Goal: Task Accomplishment & Management: Use online tool/utility

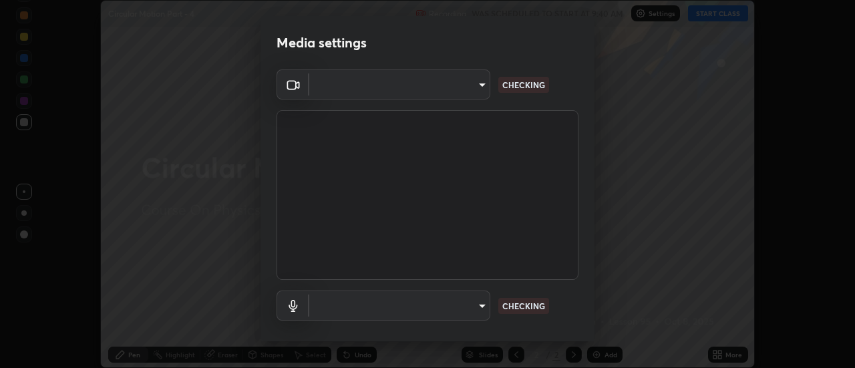
scroll to position [368, 854]
type input "4eebad9fb2b760257747d3faba0537f77ebfd590b97cb0ff6e10e17389be776b"
type input "default"
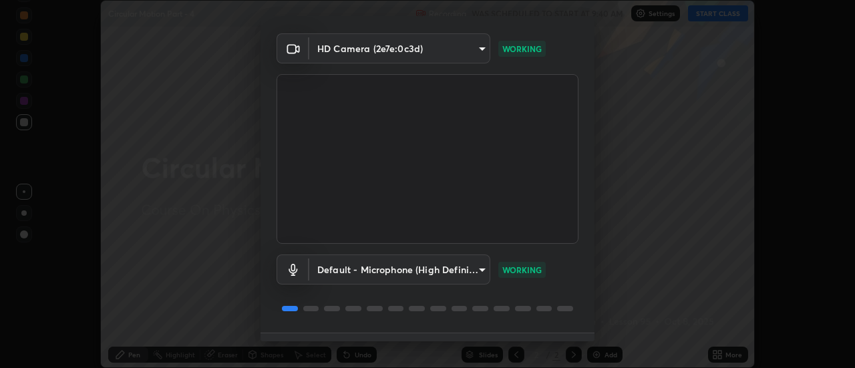
scroll to position [58, 0]
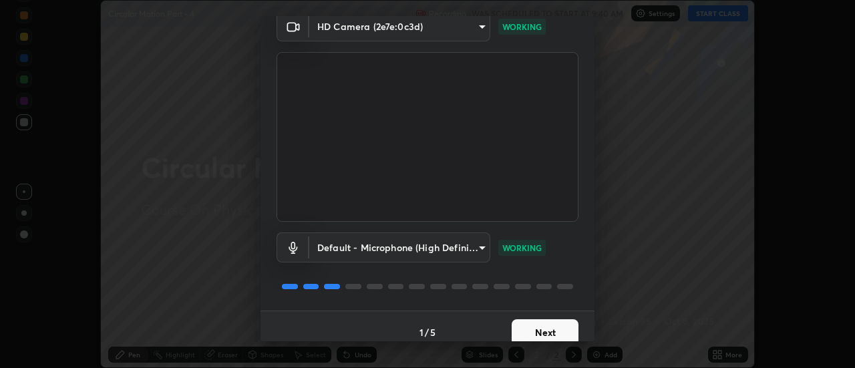
click at [547, 331] on button "Next" at bounding box center [545, 332] width 67 height 27
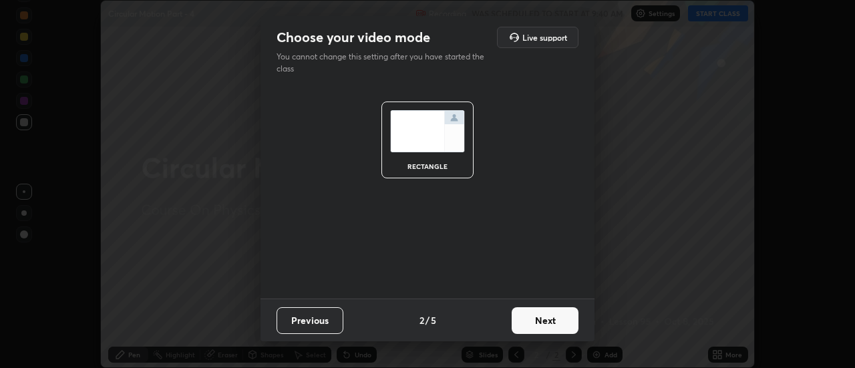
click at [550, 329] on button "Next" at bounding box center [545, 320] width 67 height 27
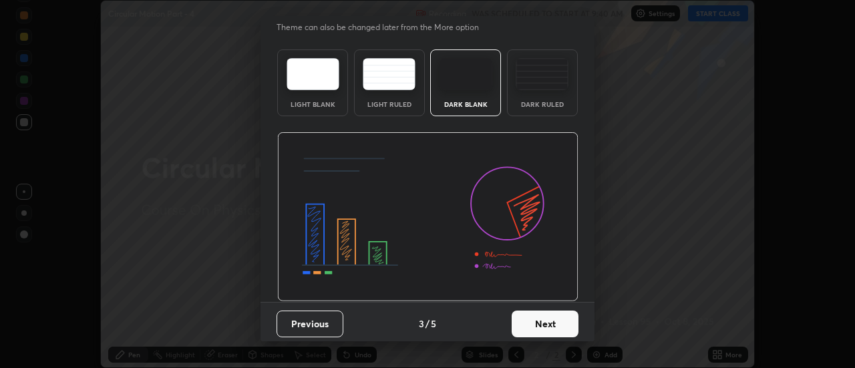
scroll to position [33, 0]
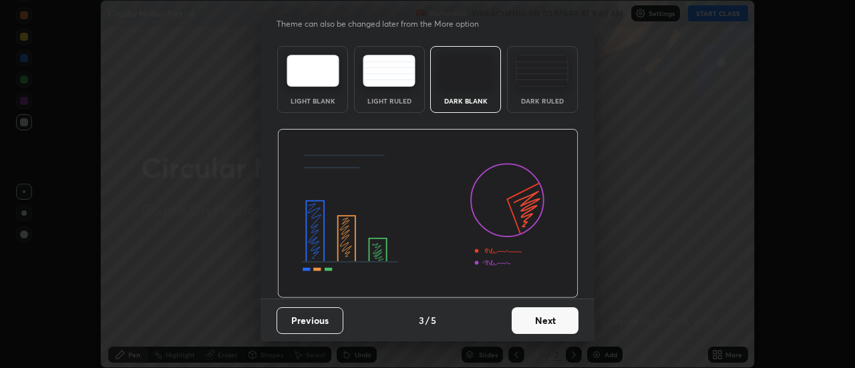
click at [564, 324] on button "Next" at bounding box center [545, 320] width 67 height 27
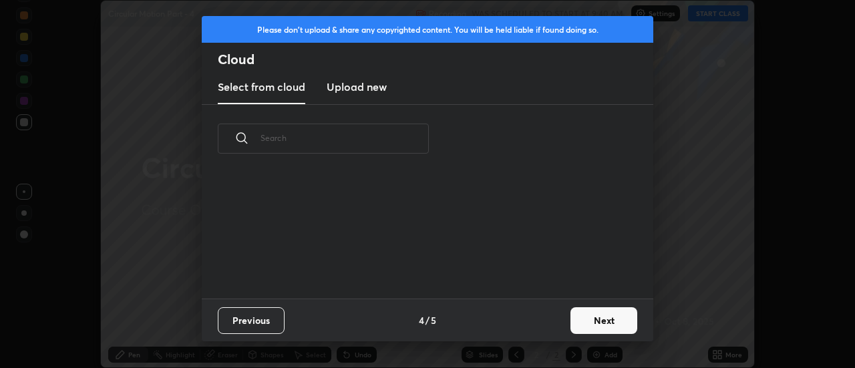
click at [595, 322] on button "Next" at bounding box center [603, 320] width 67 height 27
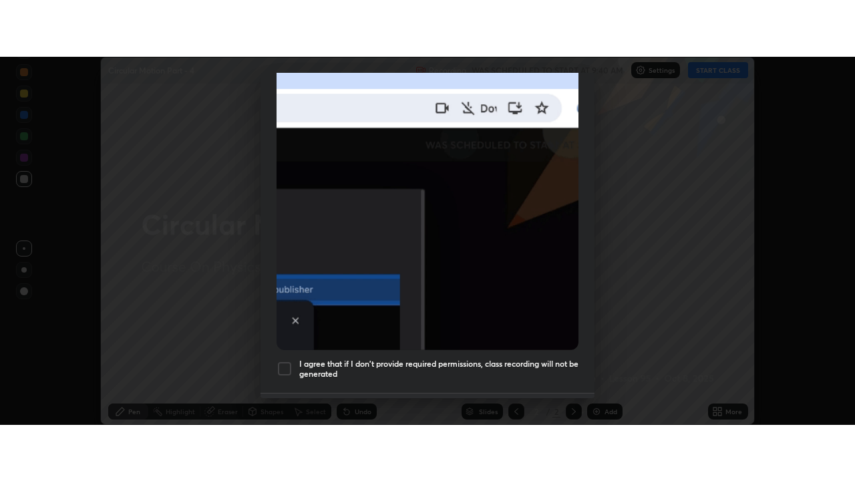
scroll to position [316, 0]
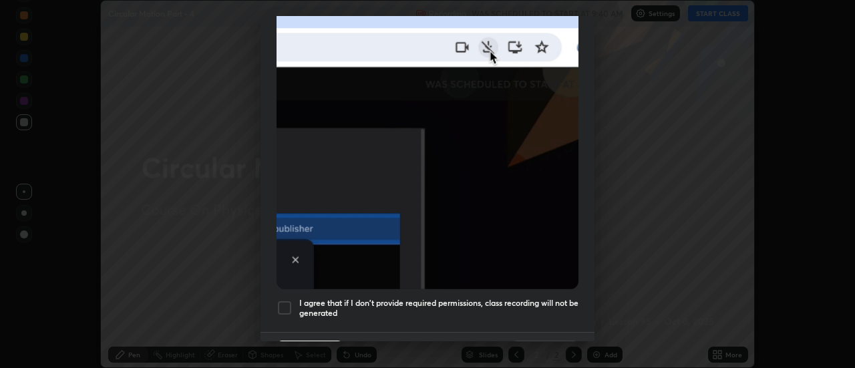
click at [572, 299] on h5 "I agree that if I don't provide required permissions, class recording will not …" at bounding box center [438, 308] width 279 height 21
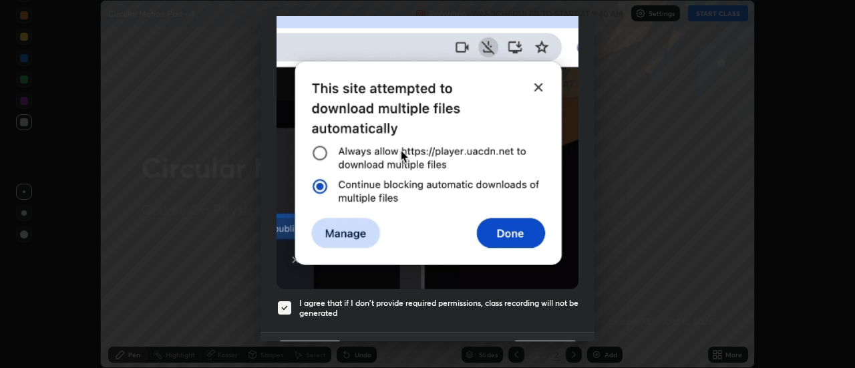
click at [564, 341] on button "Done" at bounding box center [545, 354] width 67 height 27
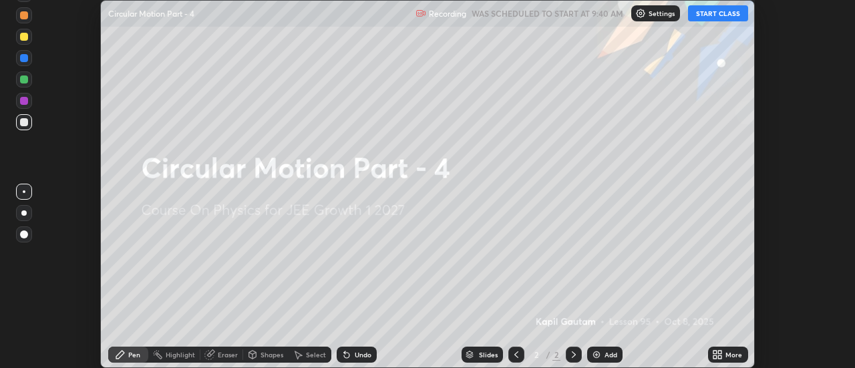
click at [721, 358] on icon at bounding box center [720, 356] width 3 height 3
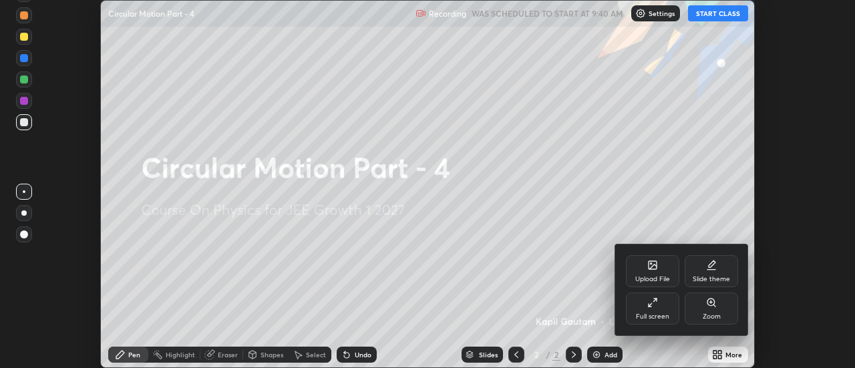
click at [665, 308] on div "Full screen" at bounding box center [652, 309] width 53 height 32
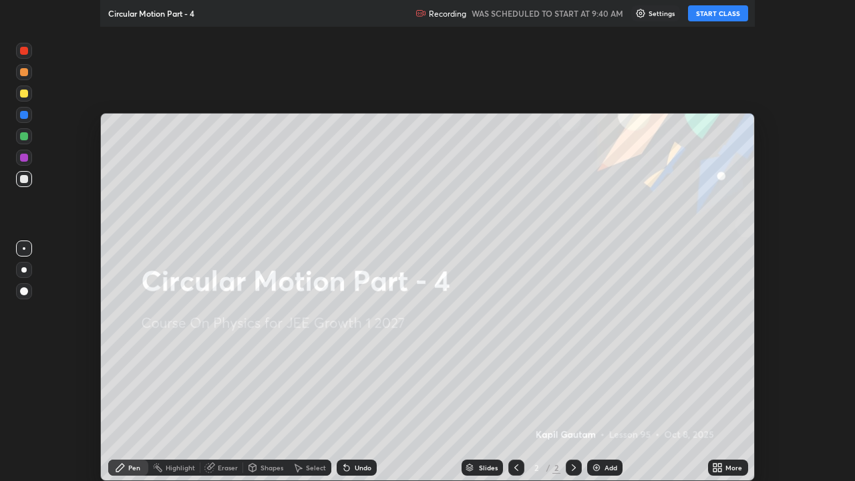
scroll to position [481, 855]
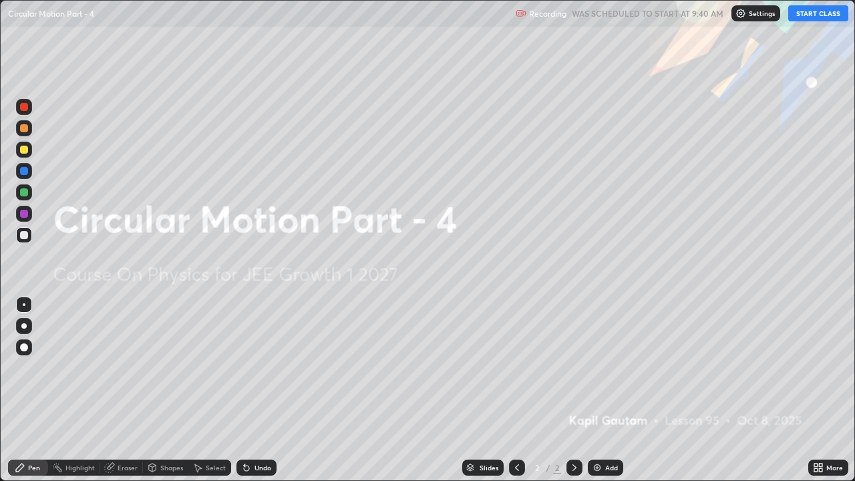
click at [613, 367] on div "Add" at bounding box center [611, 467] width 13 height 7
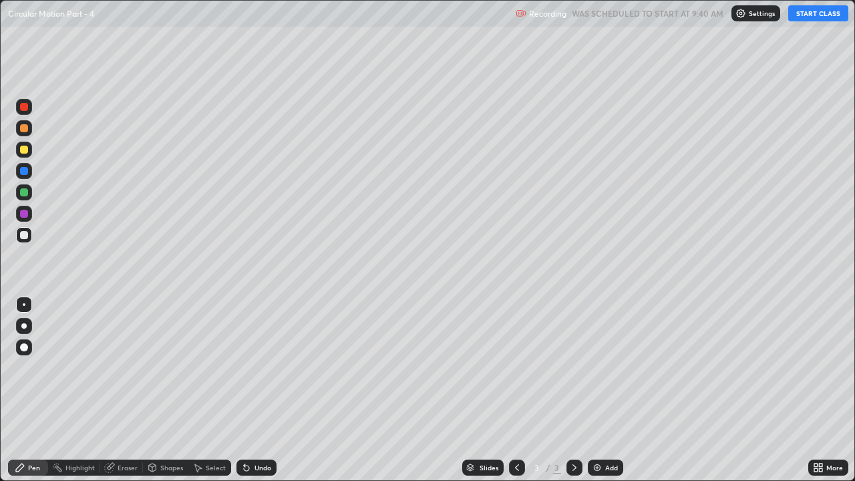
click at [809, 17] on button "START CLASS" at bounding box center [818, 13] width 60 height 16
click at [29, 324] on div at bounding box center [24, 326] width 16 height 16
click at [252, 367] on div "Undo" at bounding box center [256, 468] width 40 height 16
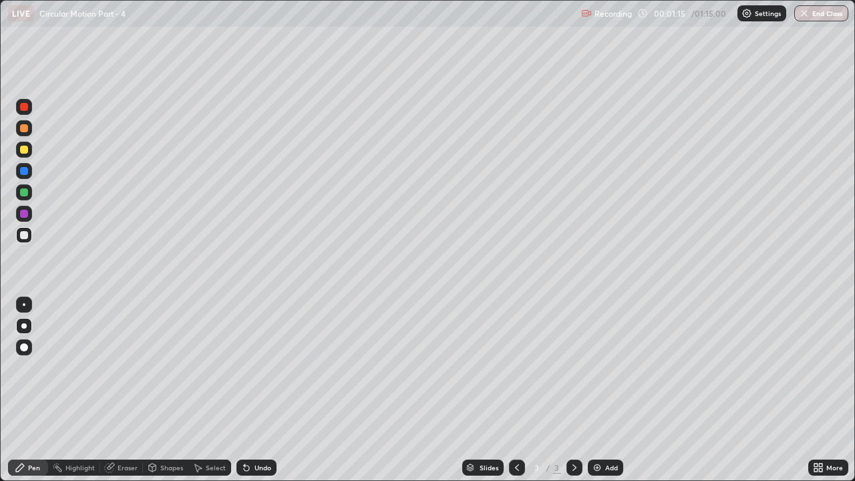
click at [252, 367] on div "Undo" at bounding box center [256, 468] width 40 height 16
click at [247, 367] on div "Undo" at bounding box center [256, 468] width 40 height 16
click at [246, 367] on div "Undo" at bounding box center [256, 468] width 40 height 16
click at [246, 367] on icon at bounding box center [246, 468] width 5 height 5
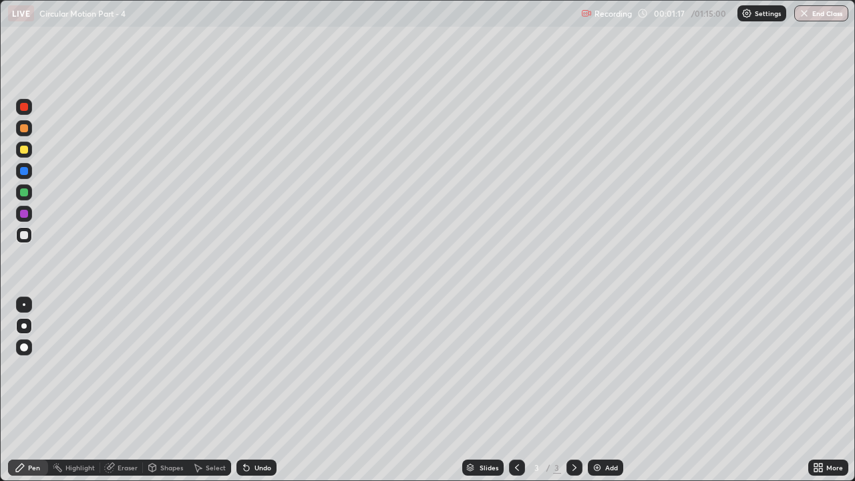
click at [246, 367] on icon at bounding box center [246, 468] width 5 height 5
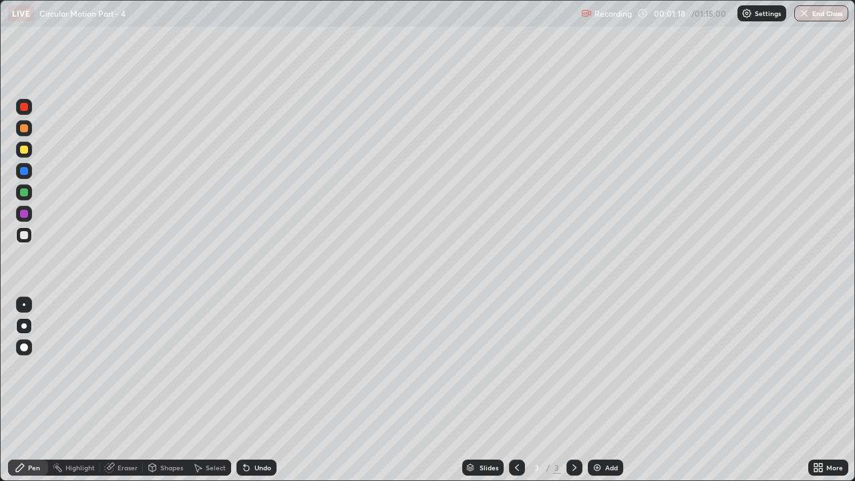
click at [244, 367] on icon at bounding box center [246, 468] width 5 height 5
click at [601, 367] on img at bounding box center [597, 467] width 11 height 11
click at [251, 367] on div "Undo" at bounding box center [256, 468] width 40 height 16
click at [255, 367] on div "Undo" at bounding box center [263, 467] width 17 height 7
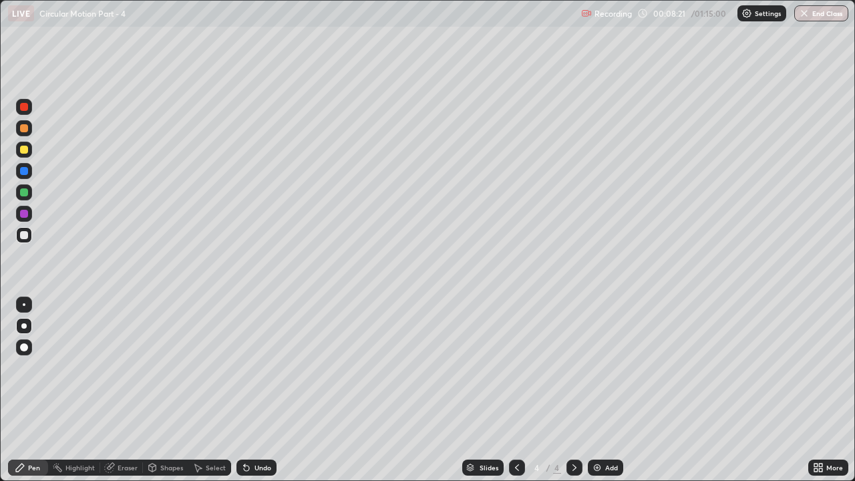
click at [255, 367] on div "Undo" at bounding box center [263, 467] width 17 height 7
click at [251, 367] on div "Undo" at bounding box center [256, 468] width 40 height 16
click at [606, 367] on div "Add" at bounding box center [611, 467] width 13 height 7
click at [25, 192] on div at bounding box center [24, 192] width 8 height 8
click at [24, 236] on div at bounding box center [24, 235] width 8 height 8
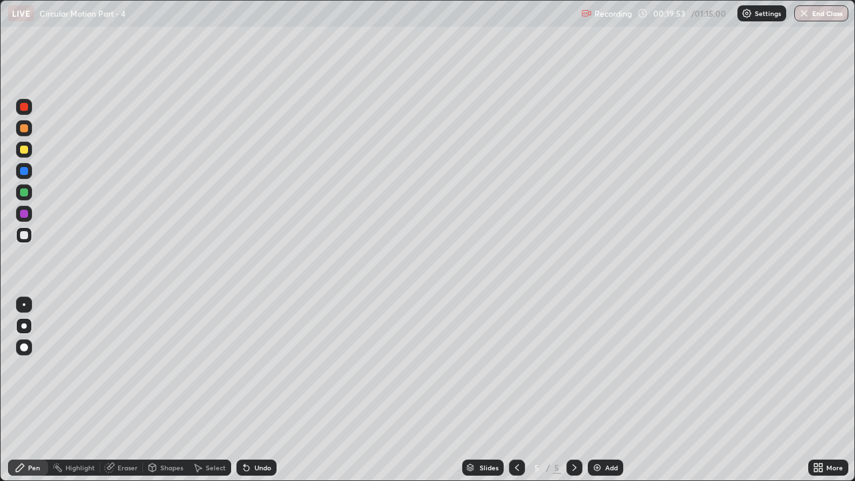
click at [601, 367] on div "Add" at bounding box center [605, 468] width 35 height 16
click at [26, 195] on div at bounding box center [24, 192] width 8 height 8
click at [516, 367] on icon at bounding box center [517, 467] width 11 height 11
click at [23, 237] on div at bounding box center [24, 235] width 8 height 8
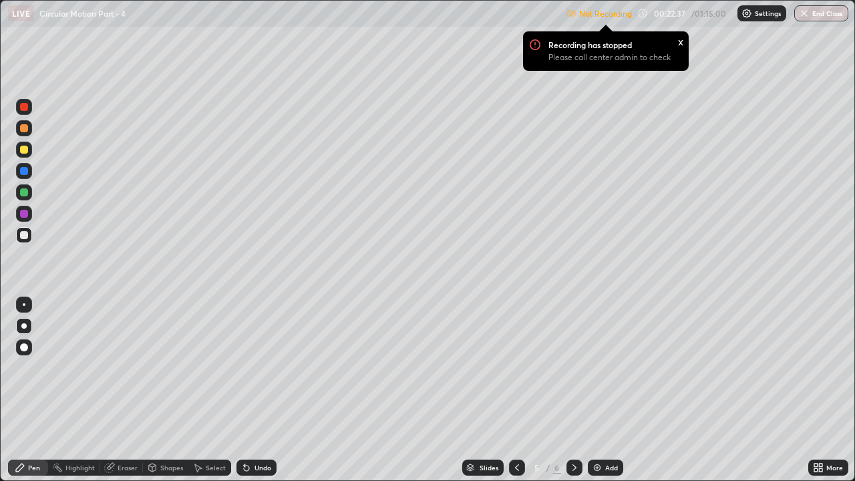
click at [573, 367] on icon at bounding box center [574, 467] width 11 height 11
click at [760, 15] on p "Settings" at bounding box center [768, 13] width 26 height 7
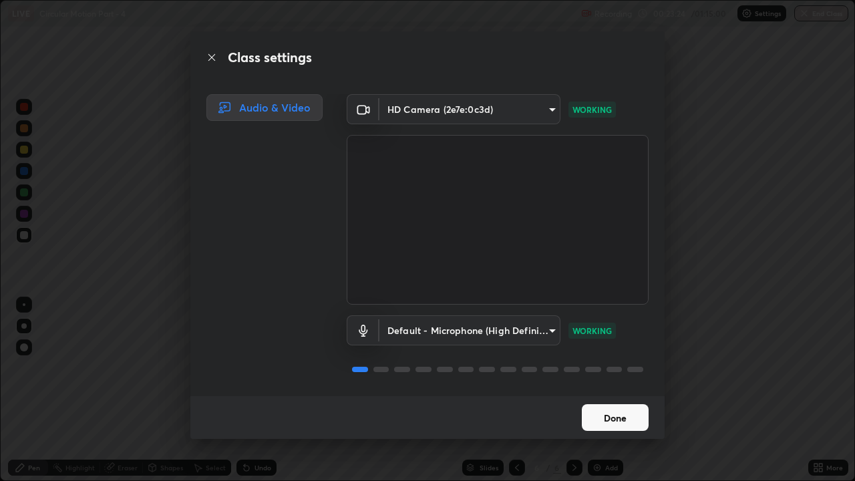
click at [605, 367] on button "Done" at bounding box center [615, 417] width 67 height 27
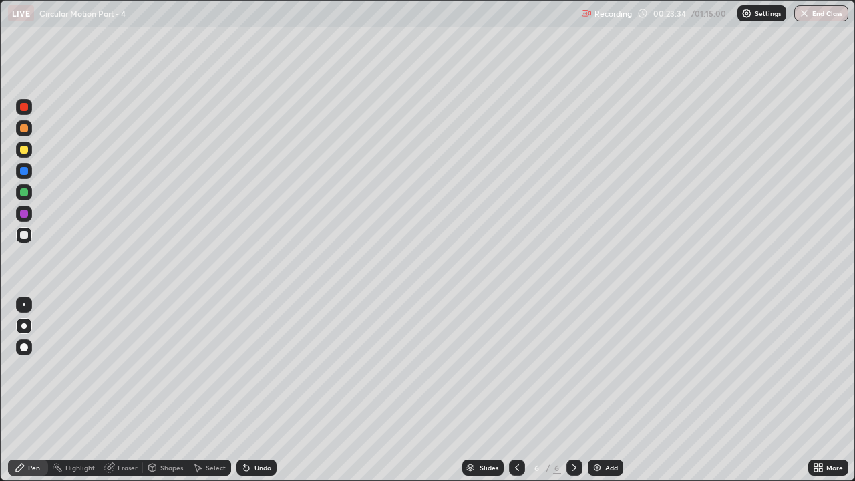
click at [255, 367] on div "Undo" at bounding box center [263, 467] width 17 height 7
click at [257, 367] on div "Undo" at bounding box center [263, 467] width 17 height 7
click at [25, 148] on div at bounding box center [24, 150] width 8 height 8
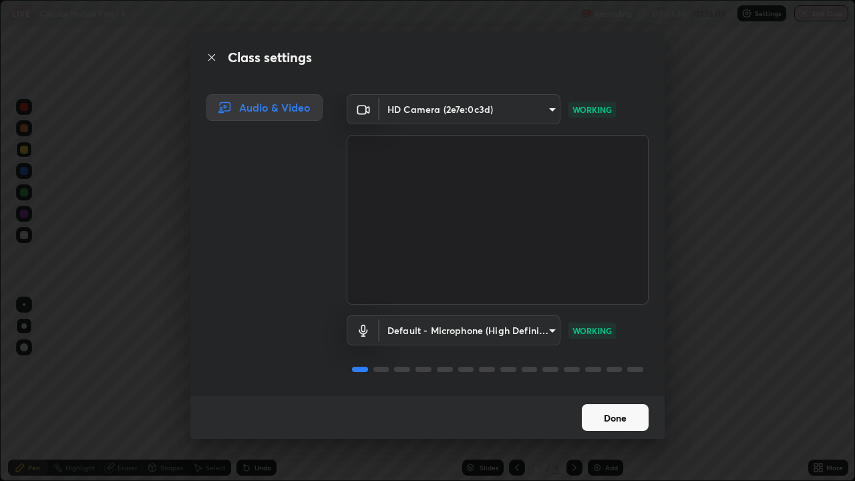
click at [623, 367] on button "Done" at bounding box center [615, 417] width 67 height 27
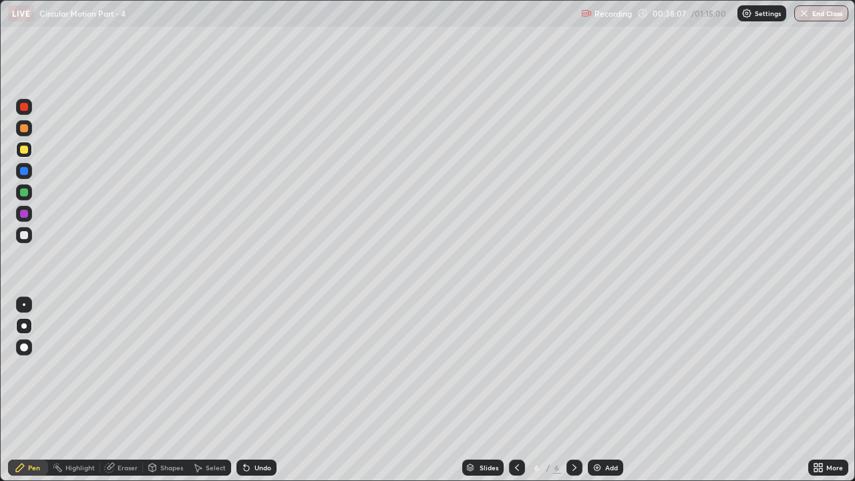
click at [602, 367] on div "Add" at bounding box center [605, 468] width 35 height 16
click at [24, 236] on div at bounding box center [24, 235] width 8 height 8
click at [600, 367] on img at bounding box center [597, 467] width 11 height 11
click at [27, 153] on div at bounding box center [24, 150] width 8 height 8
click at [25, 235] on div at bounding box center [24, 235] width 8 height 8
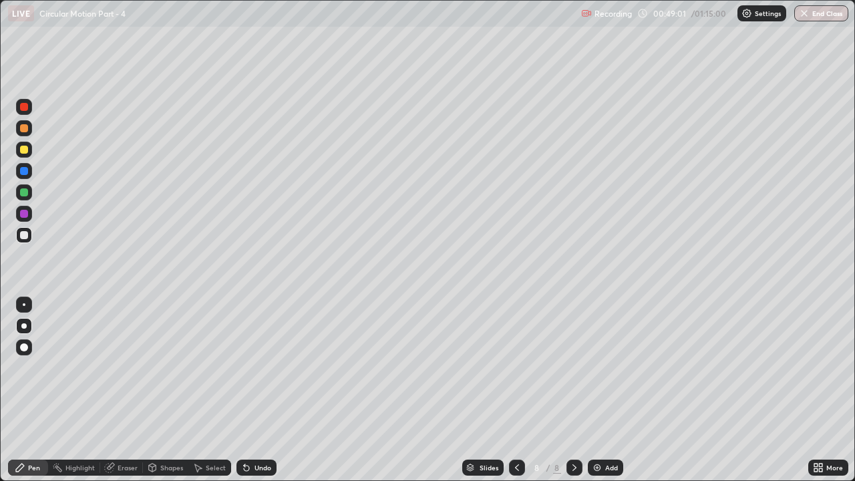
click at [252, 367] on div "Undo" at bounding box center [256, 468] width 40 height 16
click at [23, 193] on div at bounding box center [24, 192] width 8 height 8
click at [605, 367] on div "Add" at bounding box center [605, 468] width 35 height 16
click at [512, 367] on icon at bounding box center [517, 467] width 11 height 11
click at [575, 367] on icon at bounding box center [574, 467] width 11 height 11
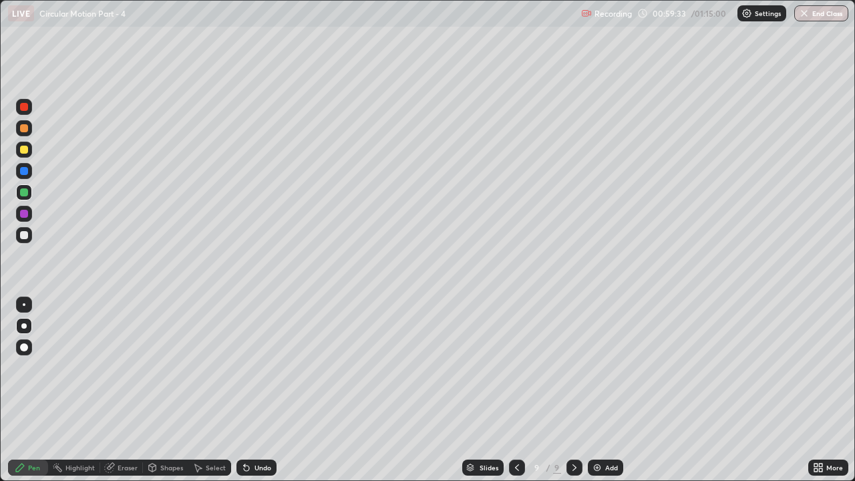
click at [609, 367] on div "Add" at bounding box center [611, 467] width 13 height 7
click at [24, 150] on div at bounding box center [24, 150] width 8 height 8
click at [24, 195] on div at bounding box center [24, 192] width 8 height 8
click at [265, 367] on div "Undo" at bounding box center [256, 468] width 40 height 16
click at [610, 367] on div "Add" at bounding box center [611, 467] width 13 height 7
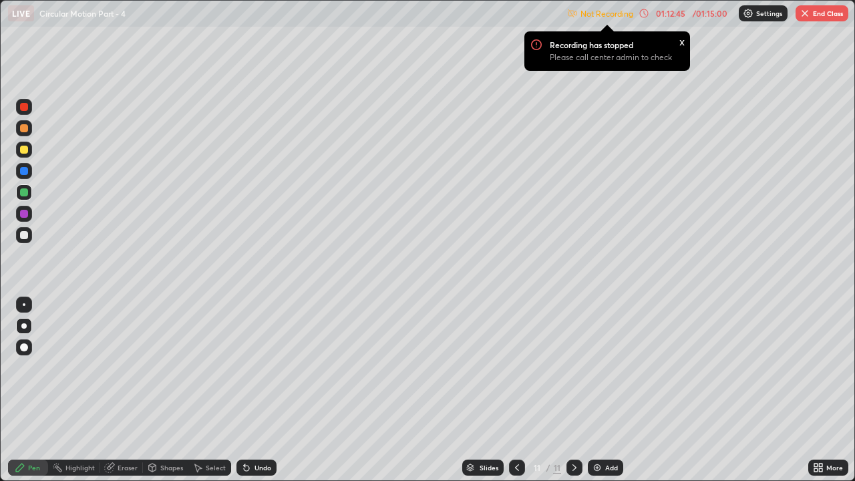
click at [24, 236] on div at bounding box center [24, 235] width 8 height 8
click at [764, 13] on p "Settings" at bounding box center [769, 13] width 26 height 7
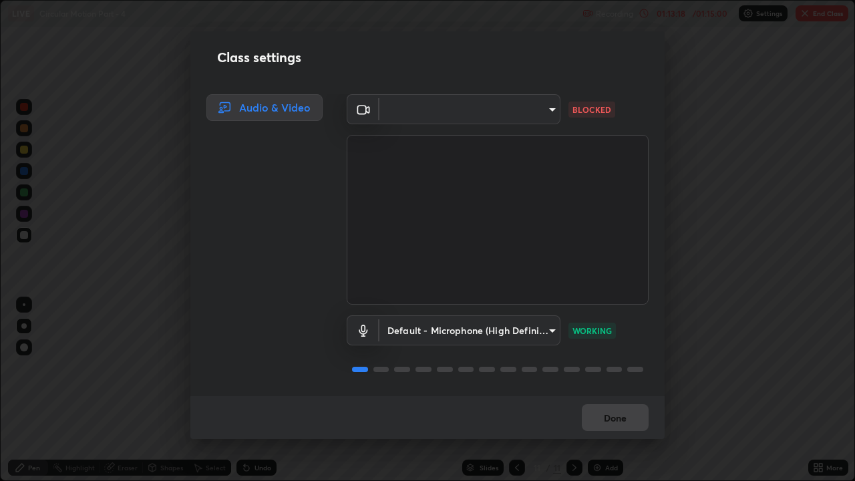
click at [546, 113] on body "Erase all LIVE Circular Motion Part - 4 Recording 01:13:18 / 01:15:00 Settings …" at bounding box center [427, 240] width 855 height 481
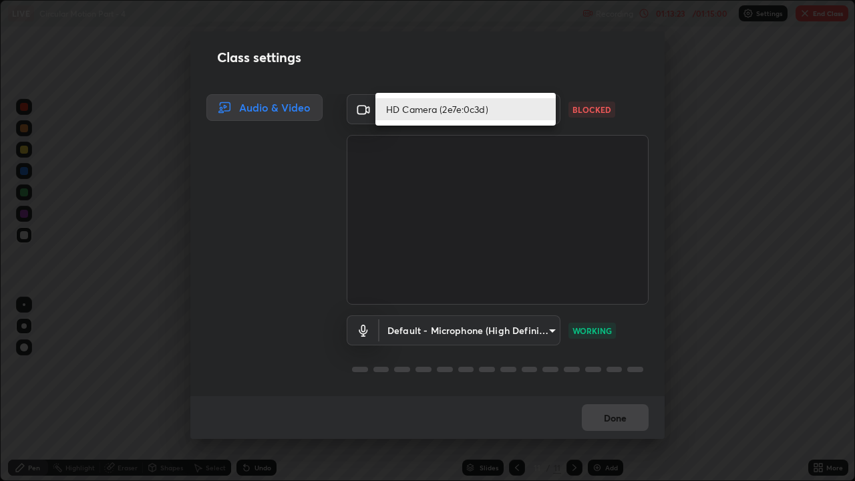
click at [526, 114] on li "HD Camera (2e7e:0c3d)" at bounding box center [465, 109] width 180 height 22
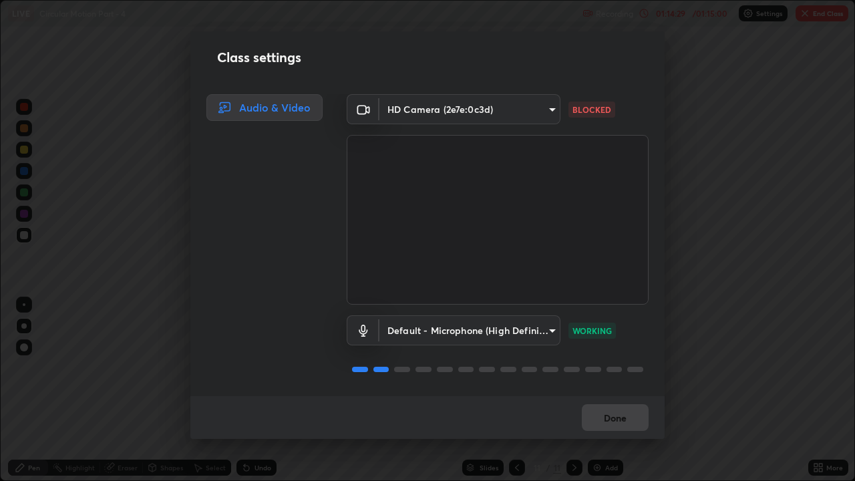
click at [548, 108] on body "Erase all LIVE Circular Motion Part - 4 Recording 01:14:29 / 01:15:00 Settings …" at bounding box center [427, 240] width 855 height 481
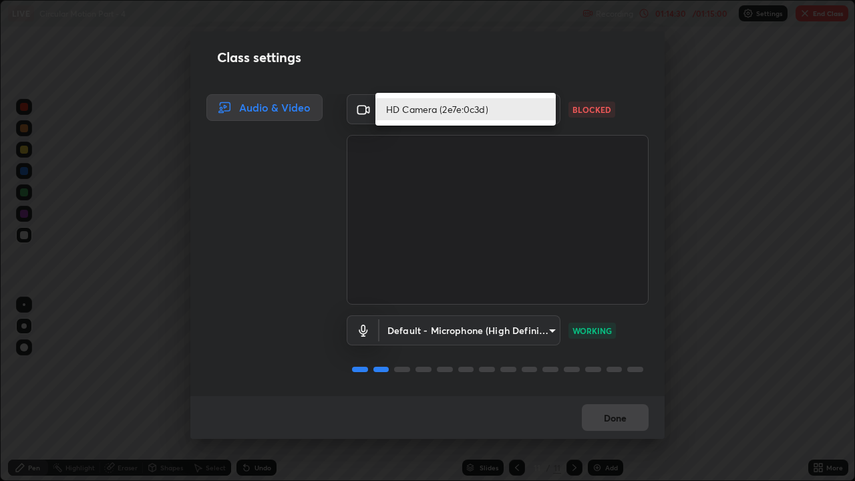
click at [524, 110] on li "HD Camera (2e7e:0c3d)" at bounding box center [465, 109] width 180 height 22
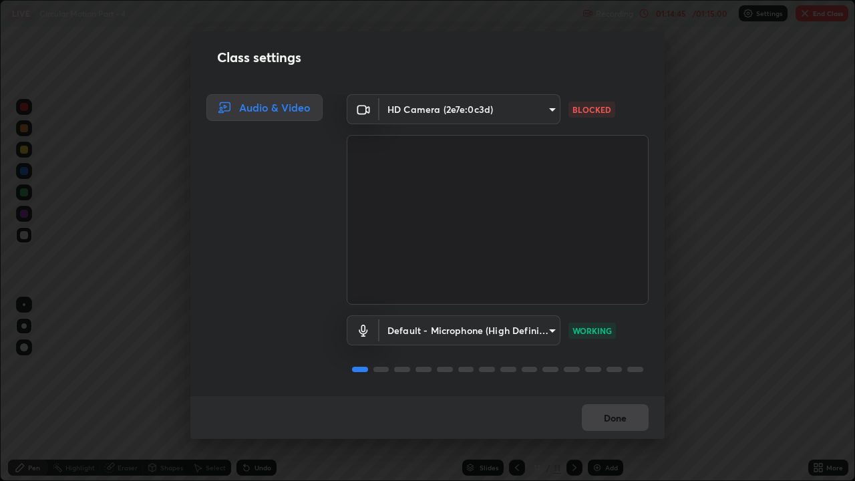
click at [246, 108] on div "Audio & Video" at bounding box center [264, 107] width 116 height 27
click at [257, 112] on div "Audio & Video" at bounding box center [264, 107] width 116 height 27
click at [256, 107] on div "Audio & Video" at bounding box center [264, 107] width 116 height 27
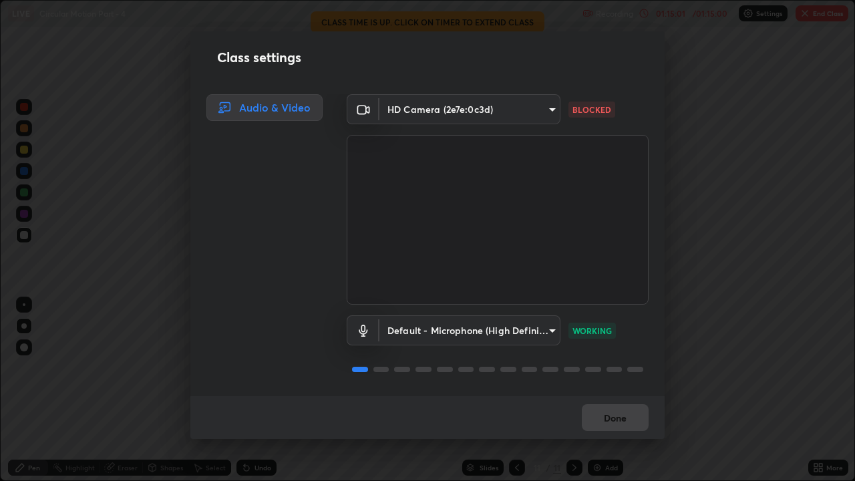
click at [550, 110] on body "Erase all LIVE Circular Motion Part - 4 Recording 01:15:01 / 01:15:00 Settings …" at bounding box center [427, 240] width 855 height 481
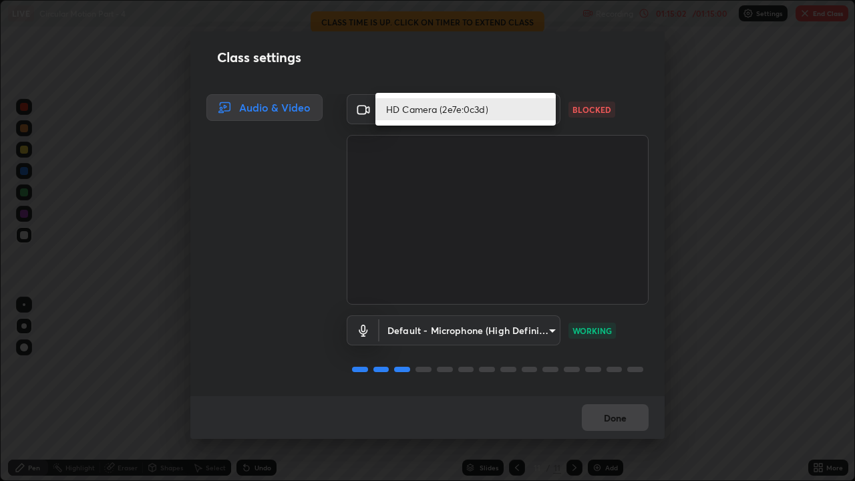
click at [540, 114] on li "HD Camera (2e7e:0c3d)" at bounding box center [465, 109] width 180 height 22
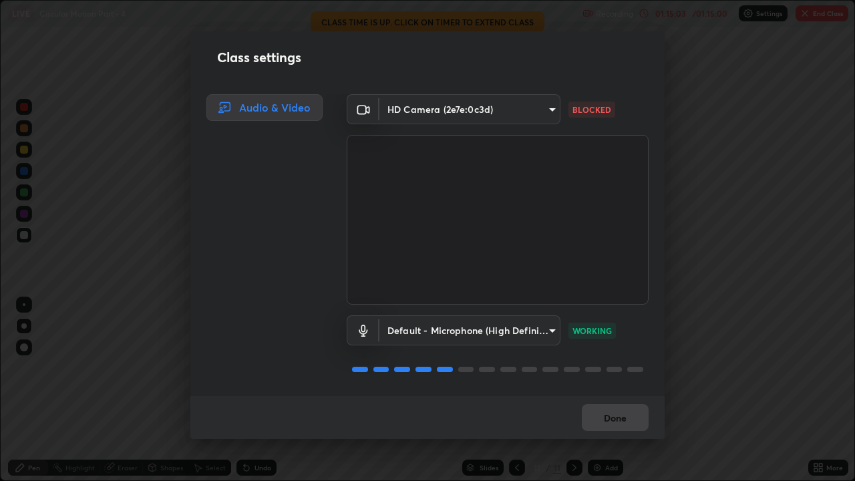
click at [544, 110] on body "Erase all LIVE Circular Motion Part - 4 Recording 01:15:03 / 01:15:00 Settings …" at bounding box center [427, 240] width 855 height 481
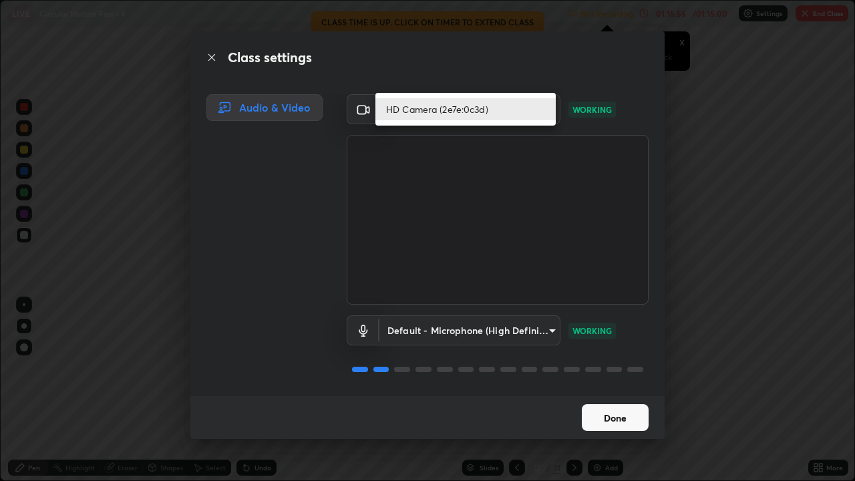
click at [601, 367] on div at bounding box center [427, 240] width 855 height 481
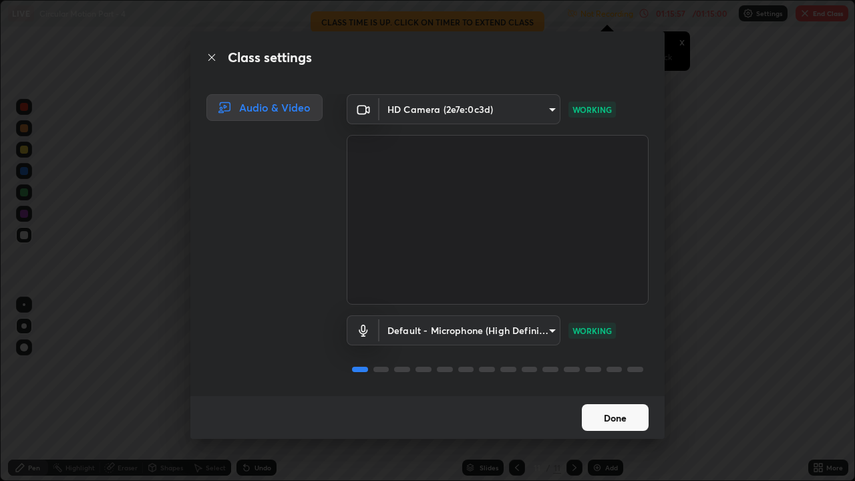
click at [601, 367] on button "Done" at bounding box center [615, 417] width 67 height 27
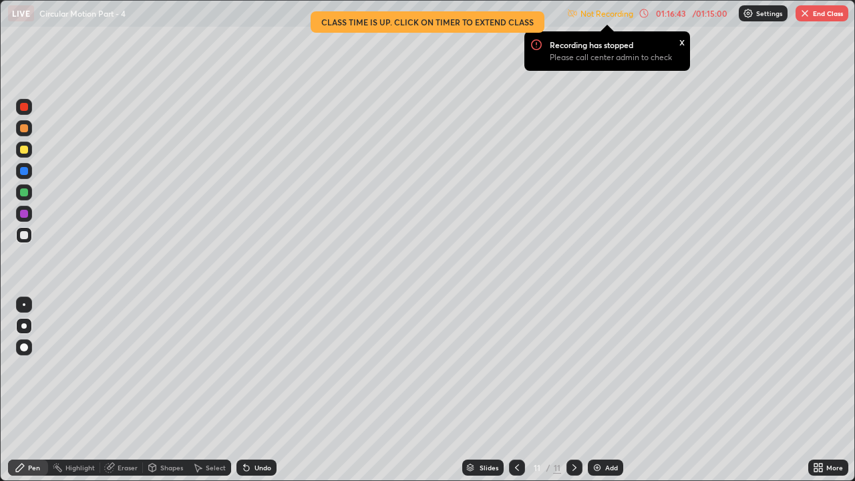
click at [682, 42] on div "x" at bounding box center [681, 41] width 5 height 14
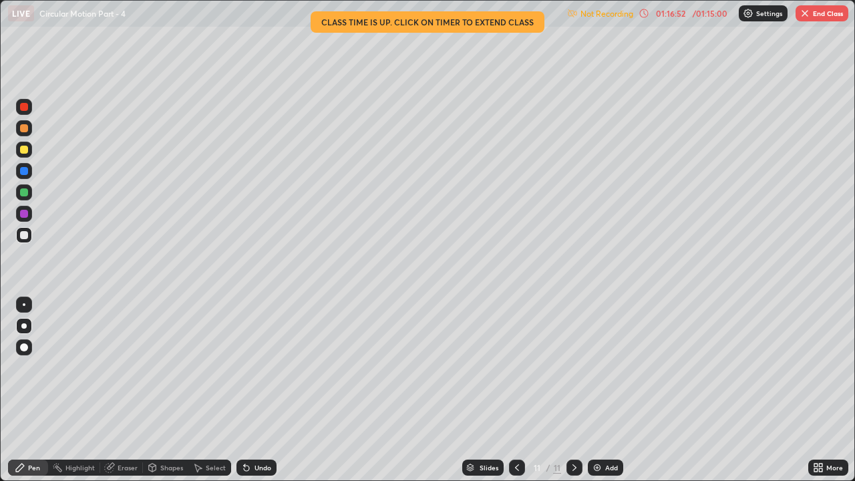
click at [830, 17] on button "End Class" at bounding box center [822, 13] width 53 height 16
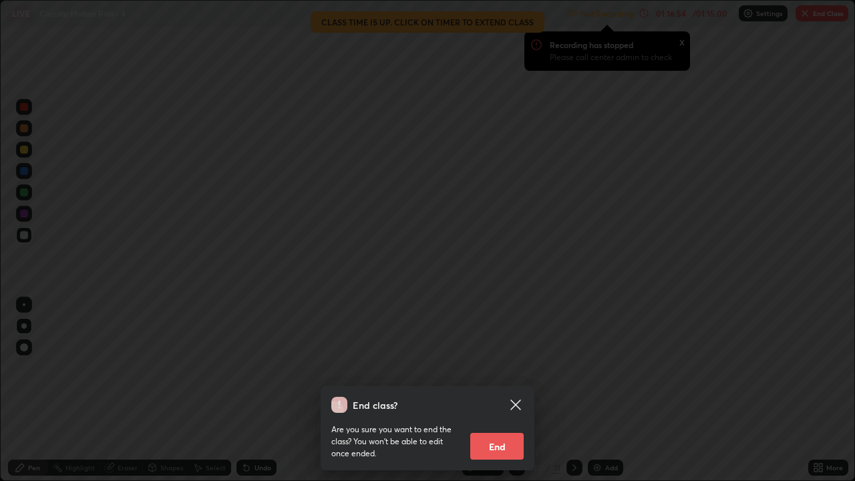
click at [498, 367] on button "End" at bounding box center [496, 446] width 53 height 27
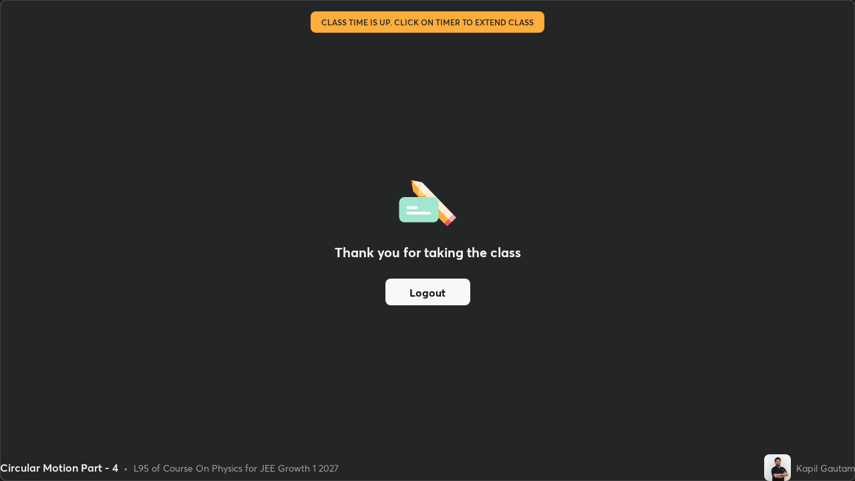
click at [450, 297] on button "Logout" at bounding box center [427, 292] width 85 height 27
